Goal: Obtain resource: Obtain resource

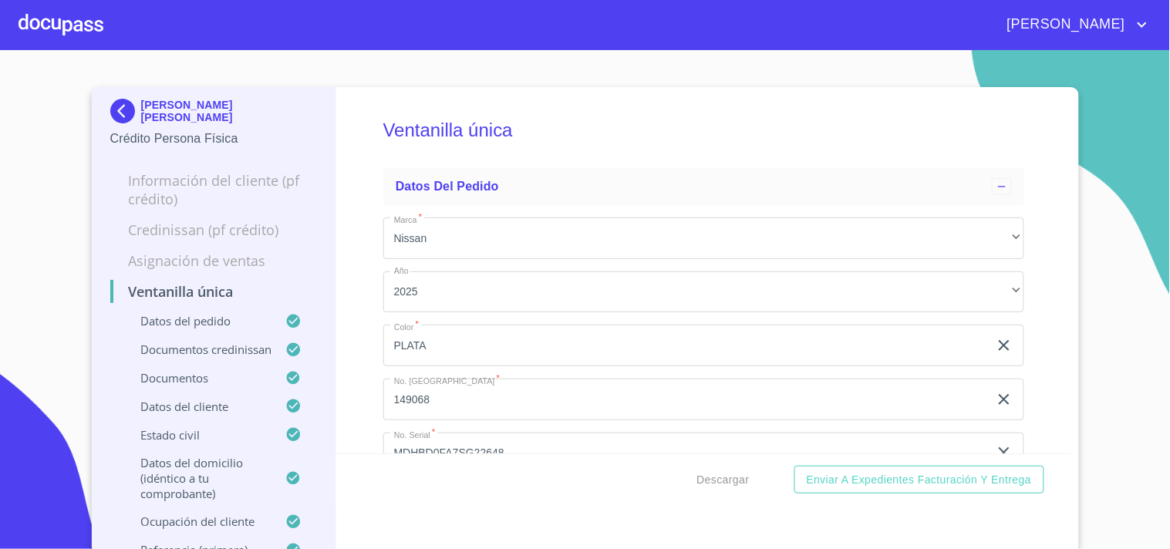
scroll to position [5599, 0]
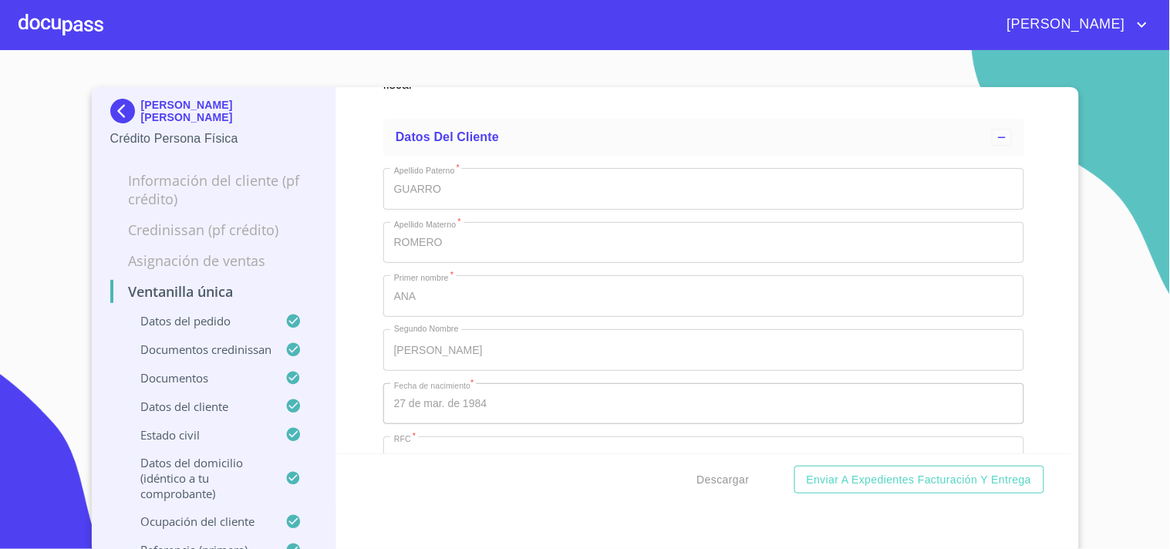
click at [65, 15] on div at bounding box center [61, 24] width 85 height 49
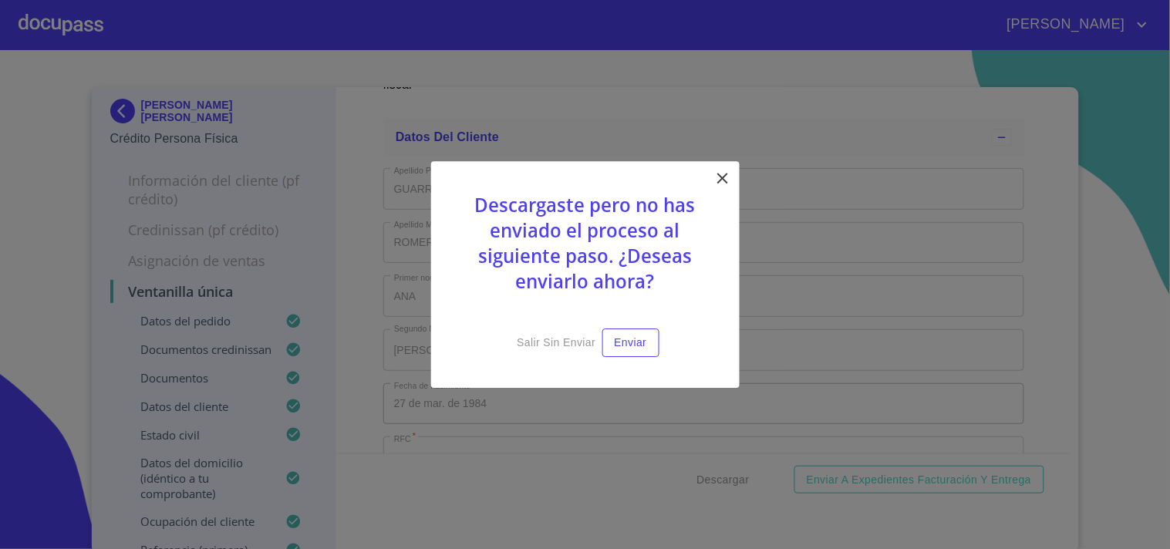
click at [730, 184] on icon at bounding box center [723, 178] width 19 height 19
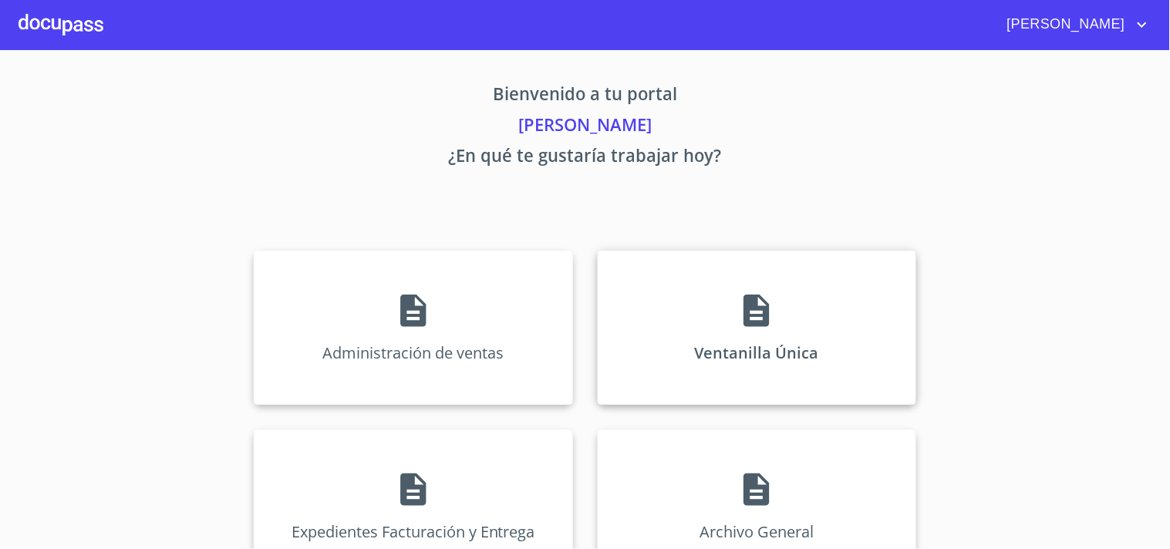
click at [798, 280] on div "Ventanilla Única" at bounding box center [757, 328] width 319 height 154
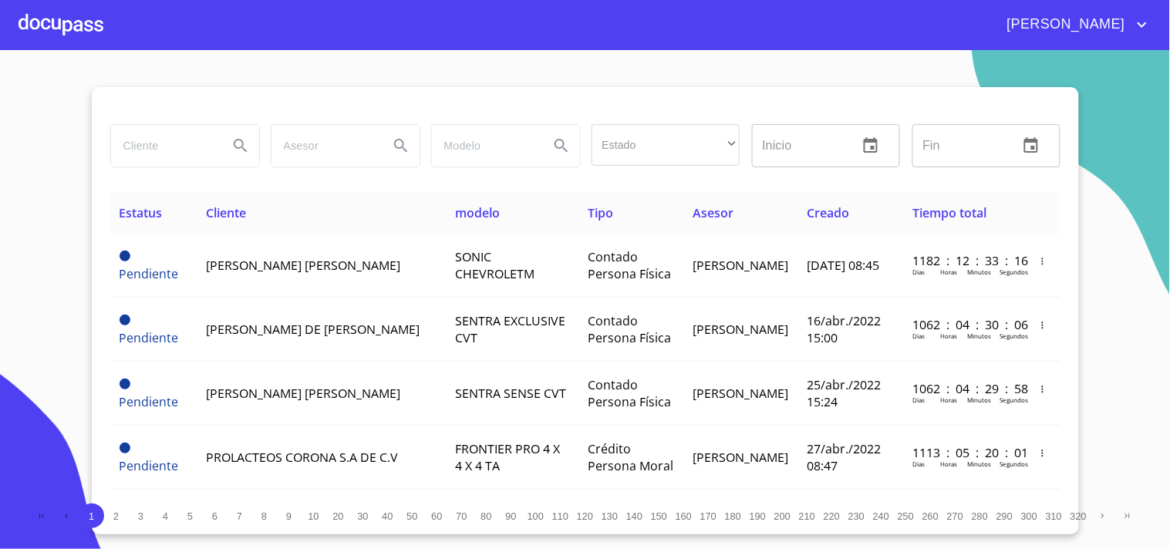
click at [170, 151] on input "search" at bounding box center [163, 146] width 105 height 42
type input "[PERSON_NAME]"
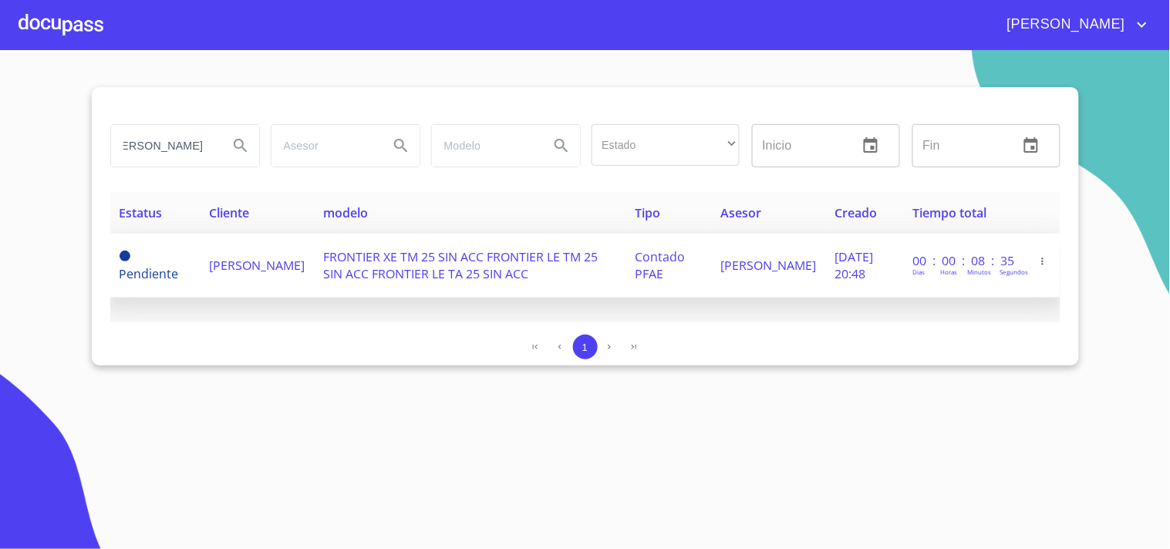
click at [315, 295] on td "[PERSON_NAME]" at bounding box center [258, 266] width 114 height 64
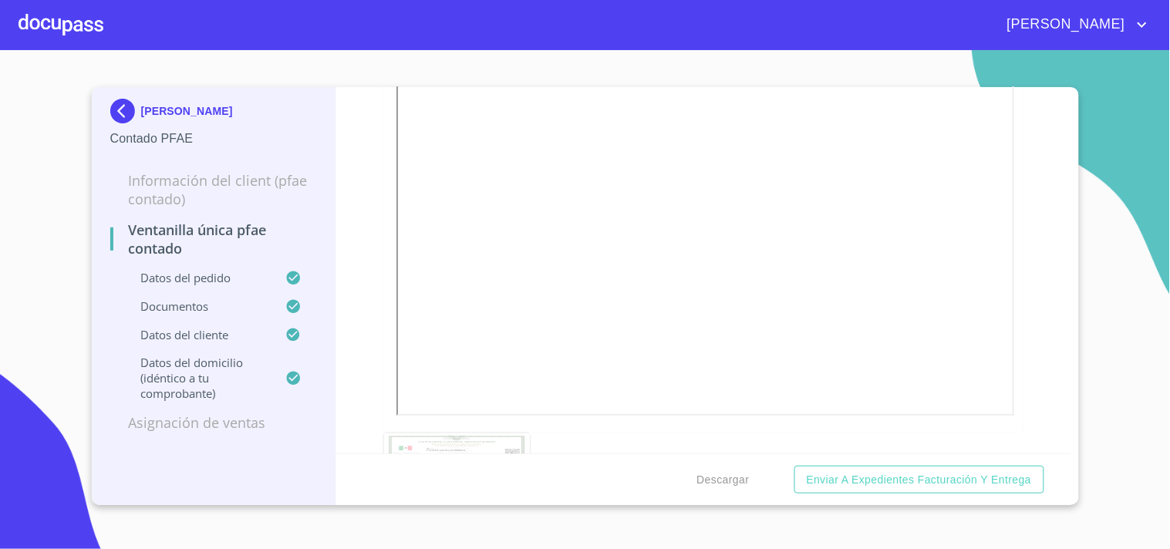
scroll to position [1456, 0]
click at [707, 471] on span "Descargar" at bounding box center [723, 480] width 52 height 19
click at [74, 28] on div at bounding box center [61, 24] width 85 height 49
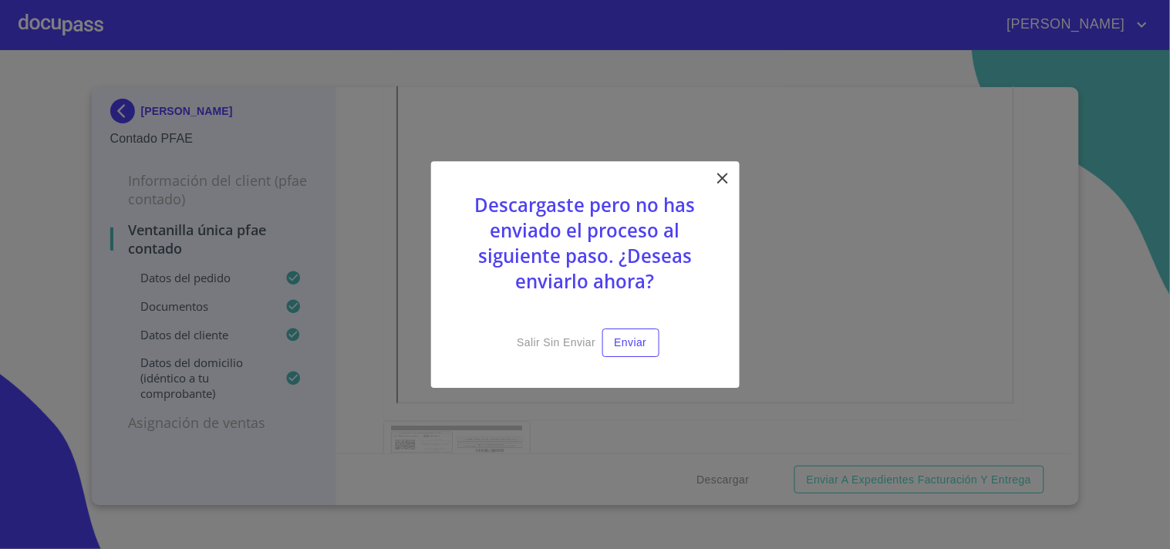
click at [722, 175] on icon at bounding box center [723, 178] width 19 height 19
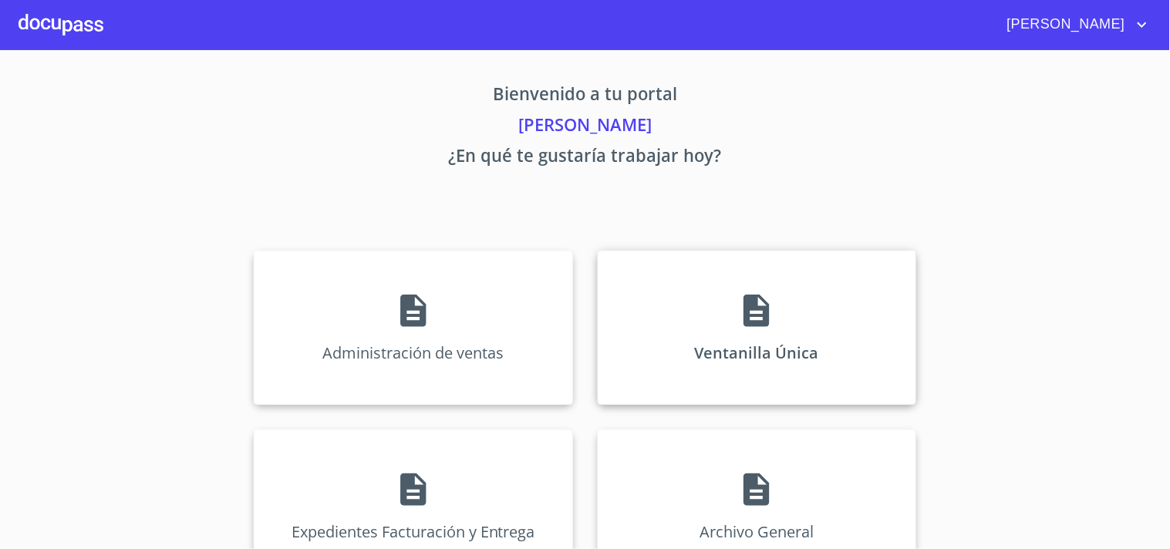
click at [731, 289] on div "Ventanilla Única" at bounding box center [757, 328] width 319 height 154
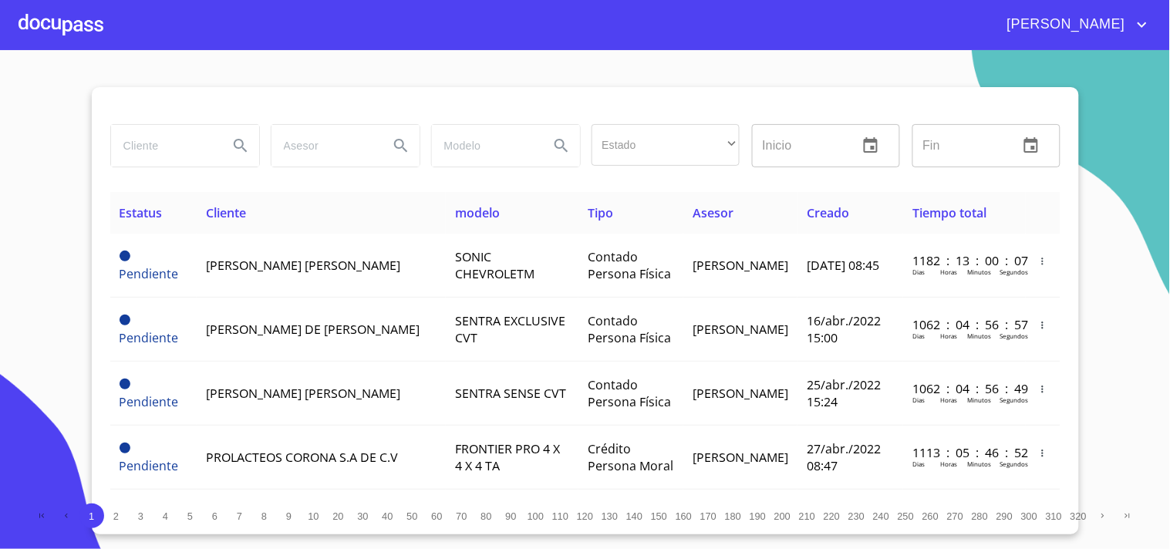
click at [186, 154] on input "search" at bounding box center [163, 146] width 105 height 42
type input "L"
type input "G"
type input "[PERSON_NAME]"
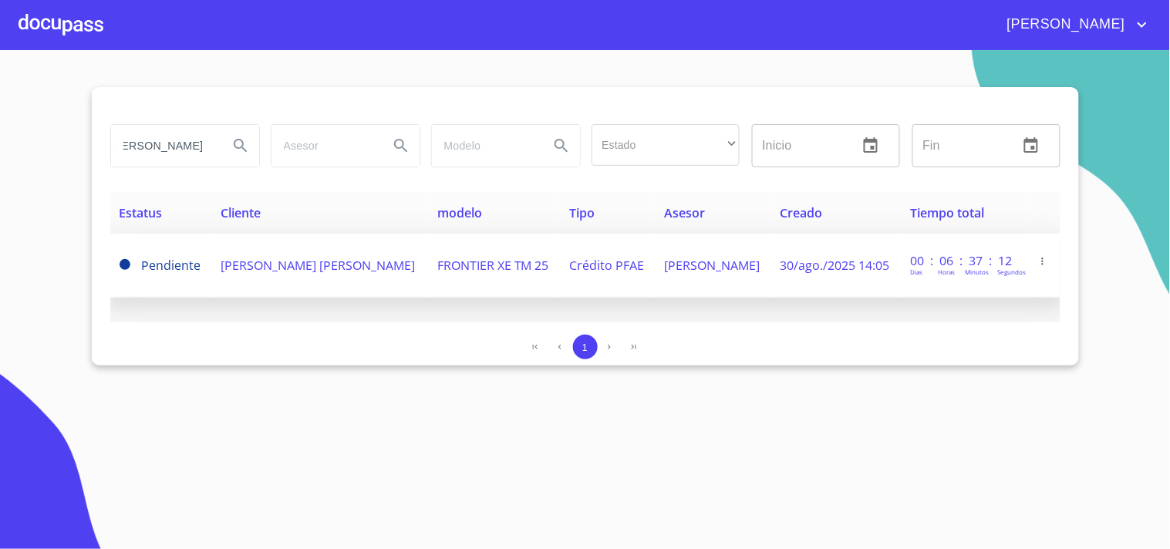
scroll to position [0, 0]
click at [655, 265] on td "Crédito PFAE" at bounding box center [607, 266] width 95 height 64
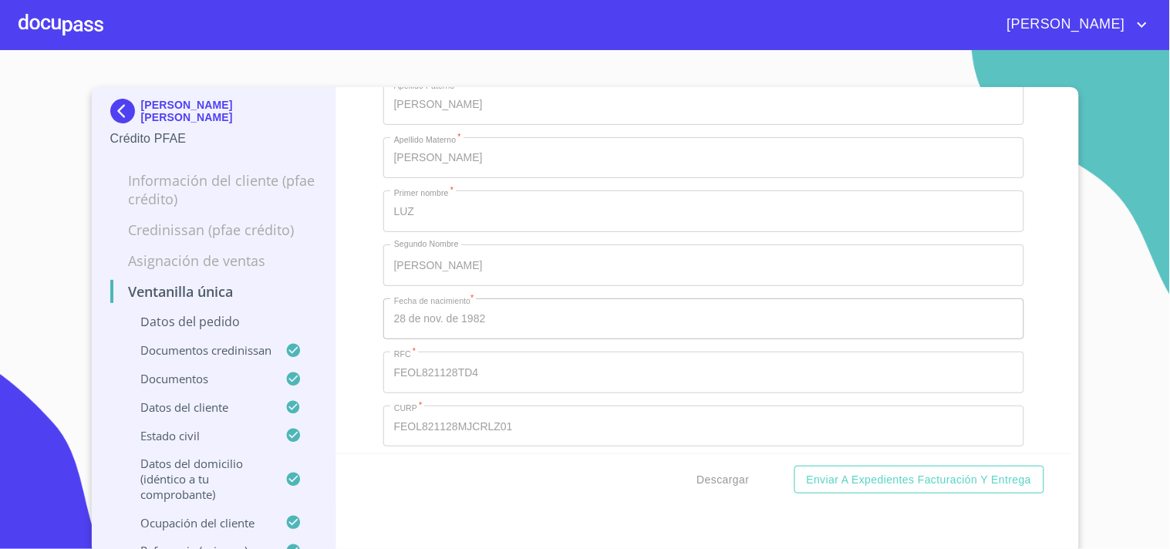
scroll to position [5657, 0]
click at [60, 35] on div at bounding box center [61, 24] width 85 height 49
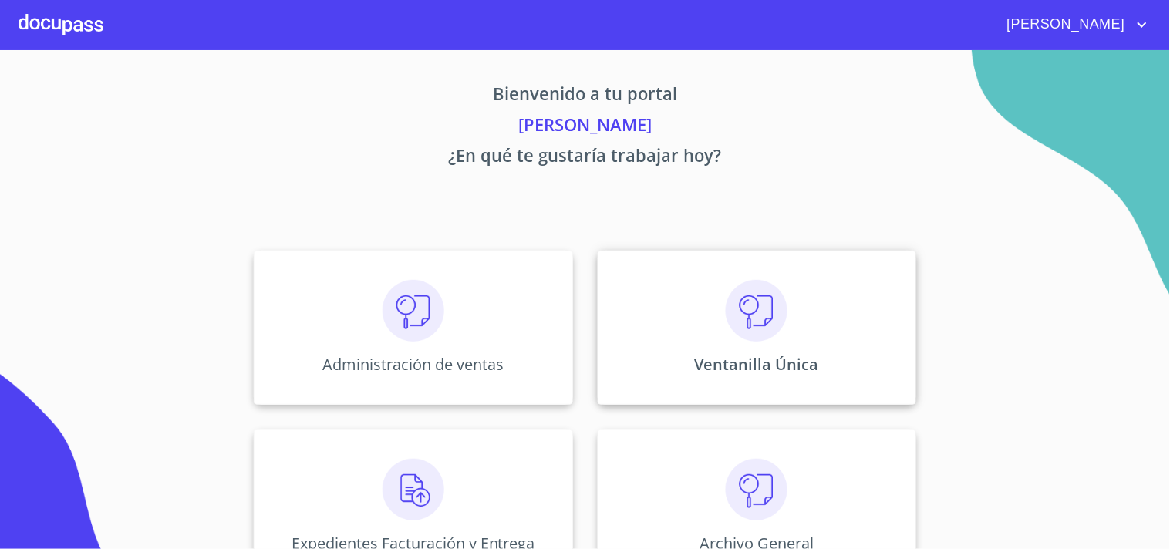
click at [666, 314] on div "Ventanilla Única" at bounding box center [757, 328] width 319 height 154
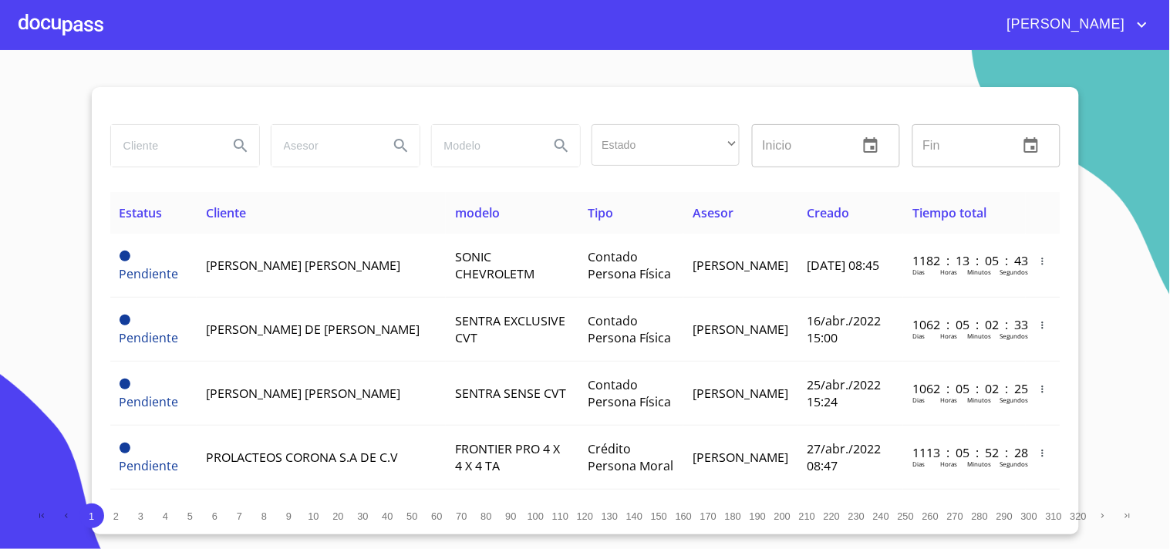
click at [194, 155] on input "search" at bounding box center [163, 146] width 105 height 42
type input "[PERSON_NAME]"
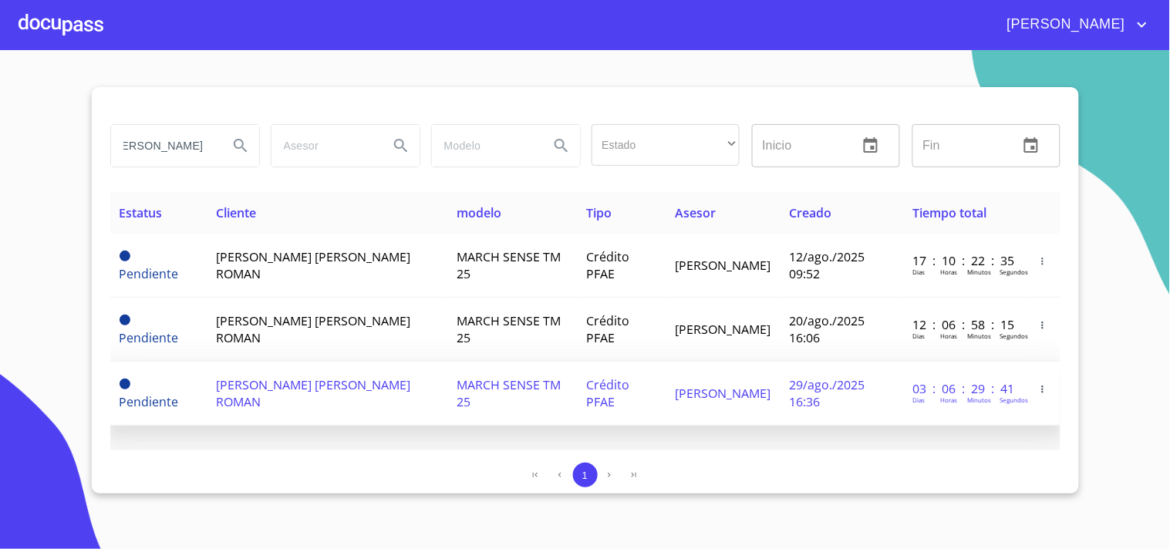
scroll to position [0, 0]
click at [614, 388] on span "Crédito PFAE" at bounding box center [607, 393] width 43 height 34
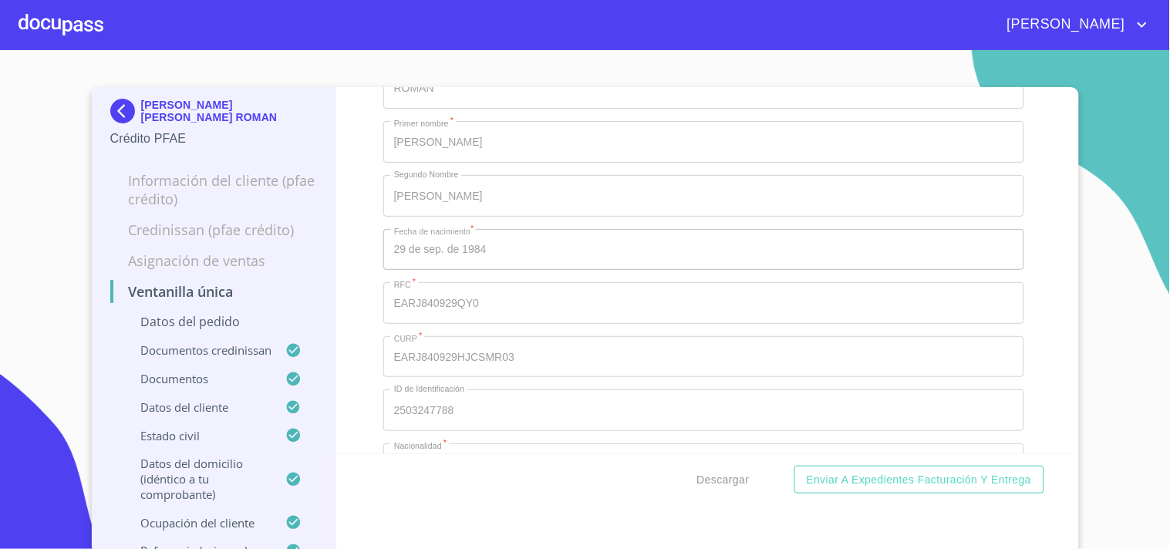
scroll to position [5667, 0]
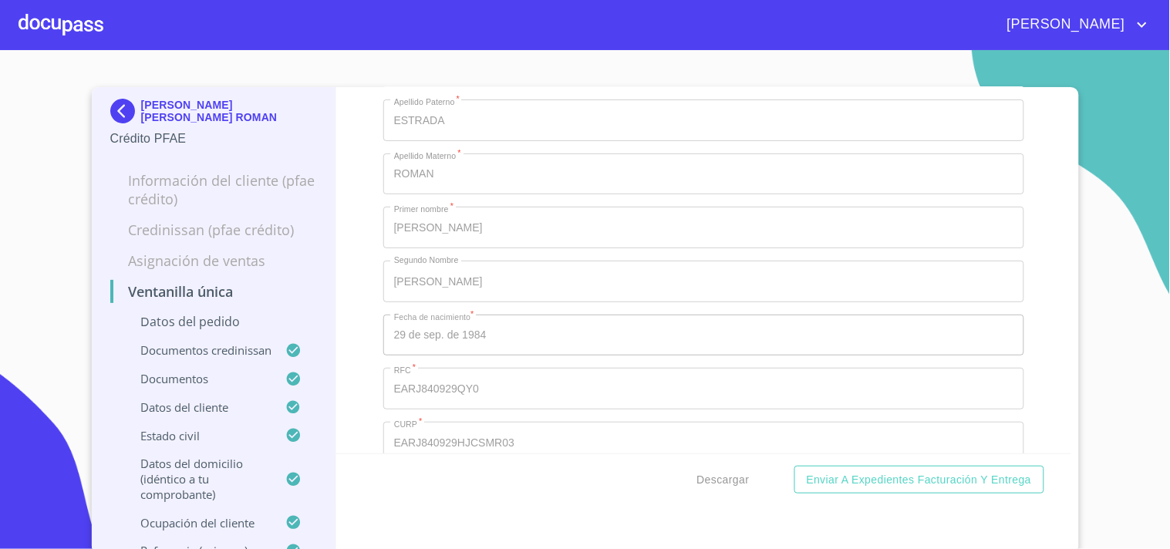
click at [46, 20] on div at bounding box center [61, 24] width 85 height 49
